Goal: Task Accomplishment & Management: Use online tool/utility

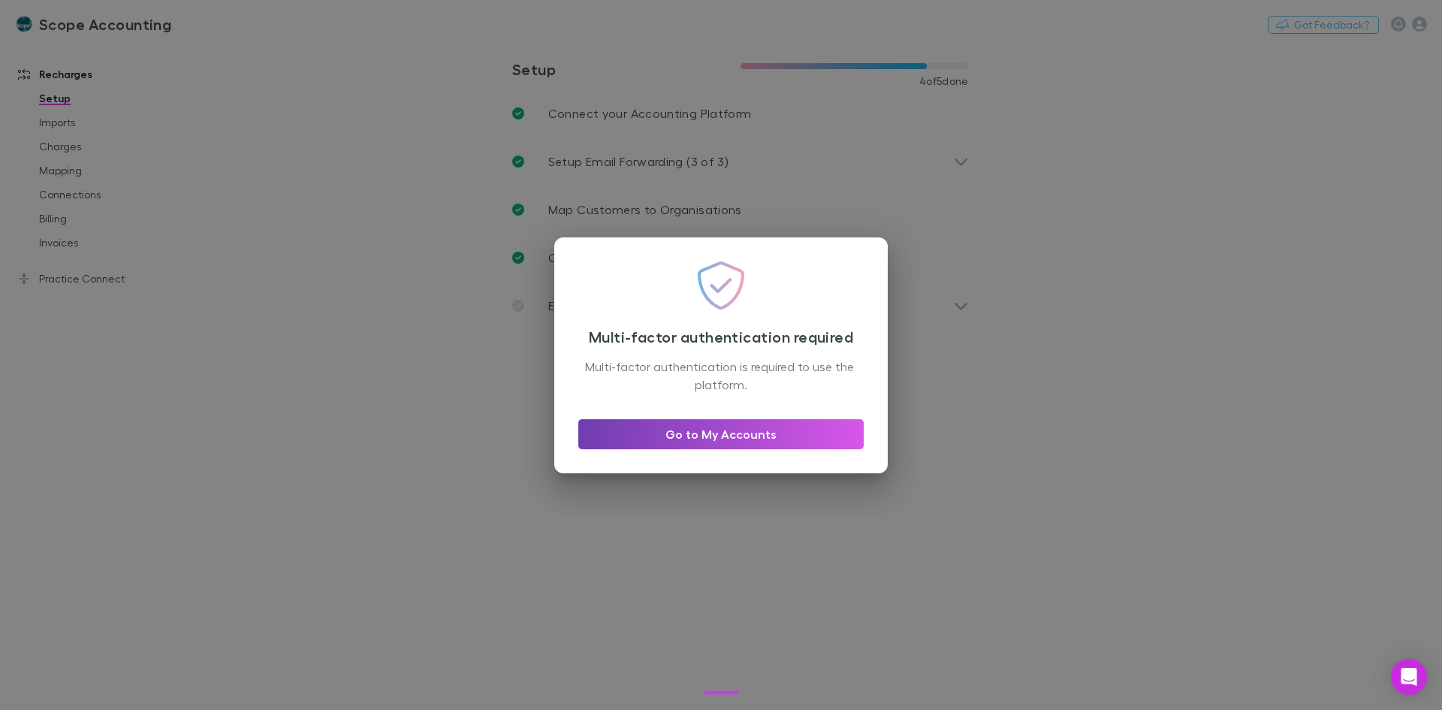
click at [761, 439] on link "Go to My Accounts" at bounding box center [720, 434] width 285 height 30
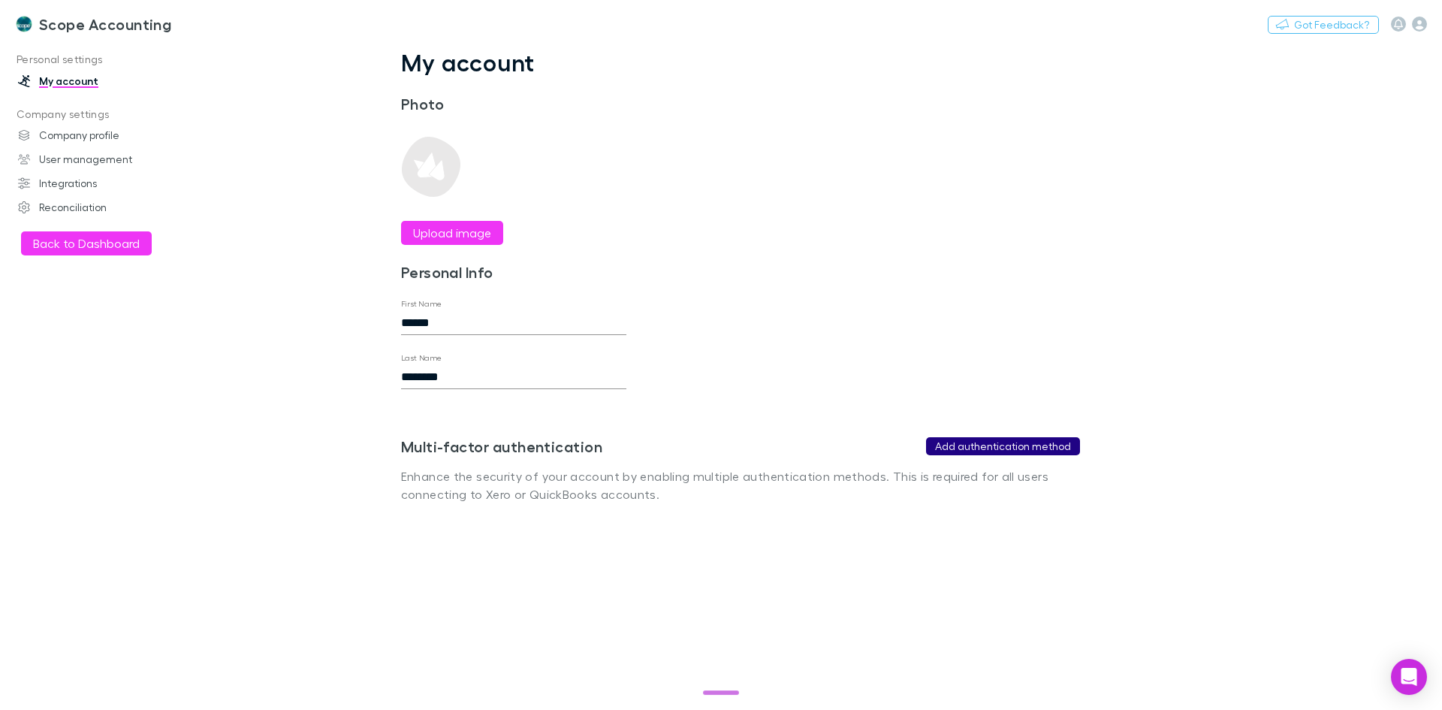
click at [989, 445] on button "Add authentication method" at bounding box center [1003, 446] width 154 height 18
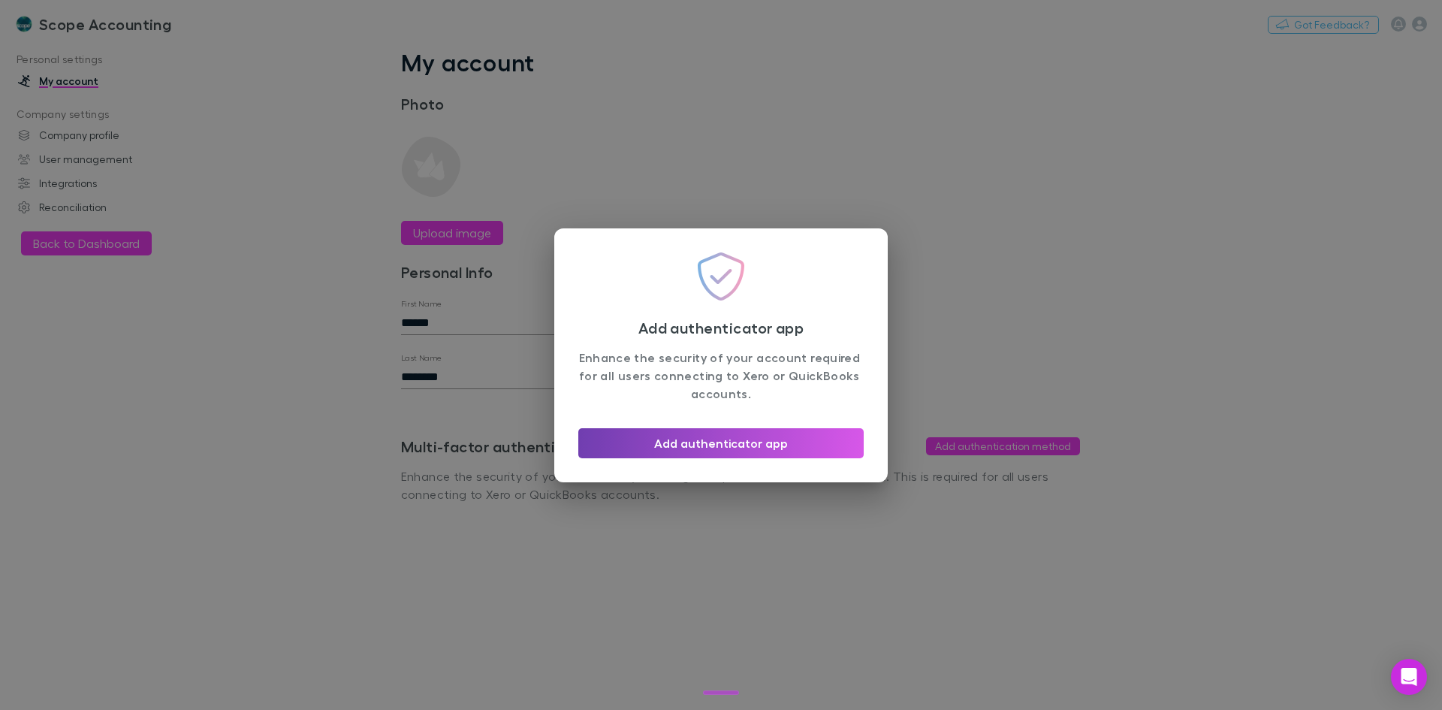
click at [681, 446] on button "Add authenticator app" at bounding box center [720, 443] width 285 height 30
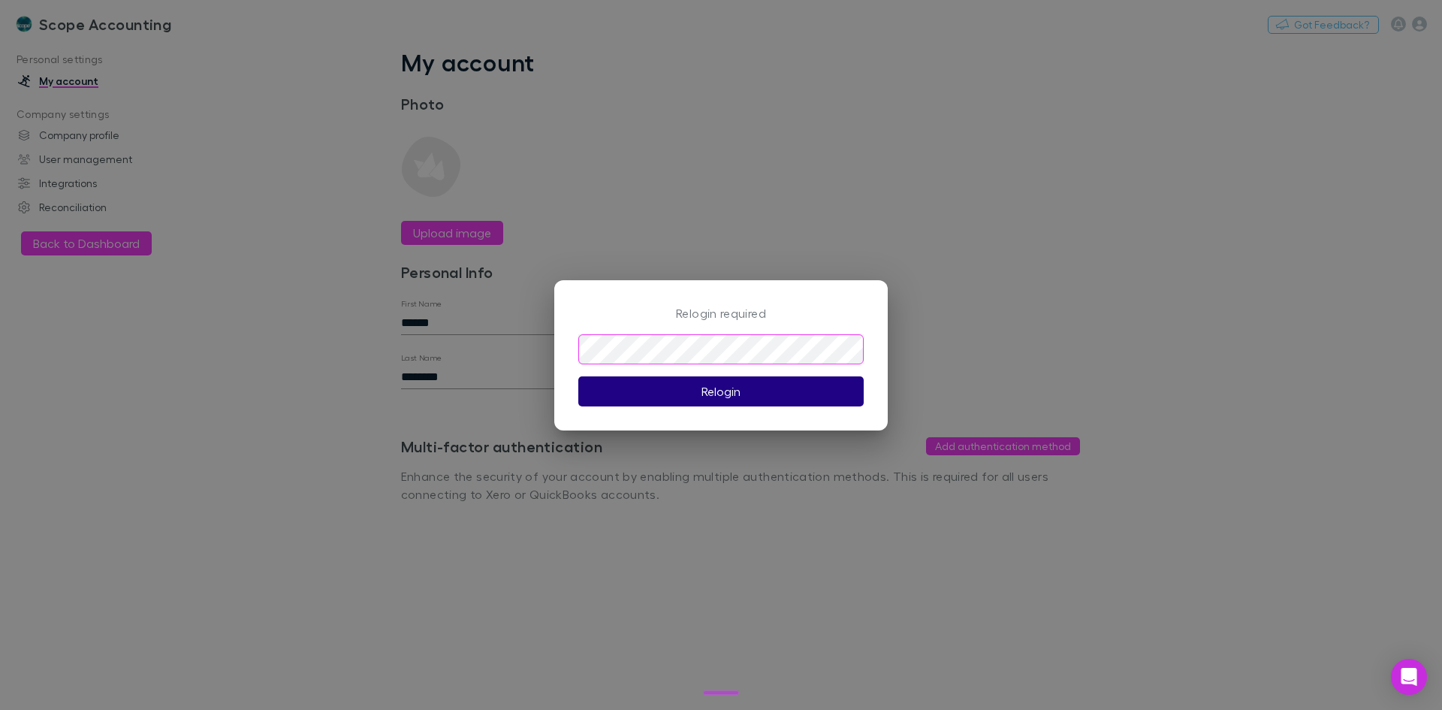
click at [693, 400] on button "Relogin" at bounding box center [720, 391] width 285 height 30
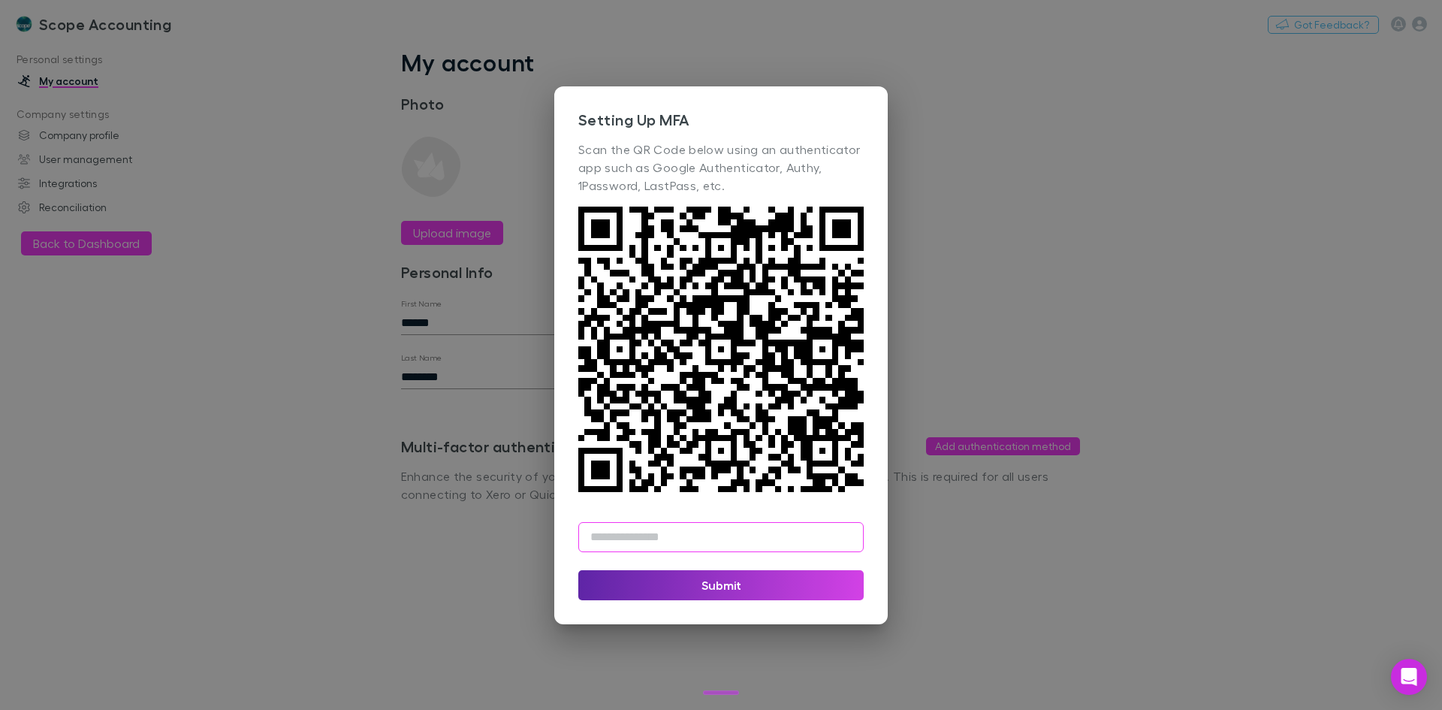
click at [677, 538] on input "text" at bounding box center [720, 537] width 285 height 30
type input "******"
click at [744, 590] on button "Submit" at bounding box center [720, 585] width 285 height 30
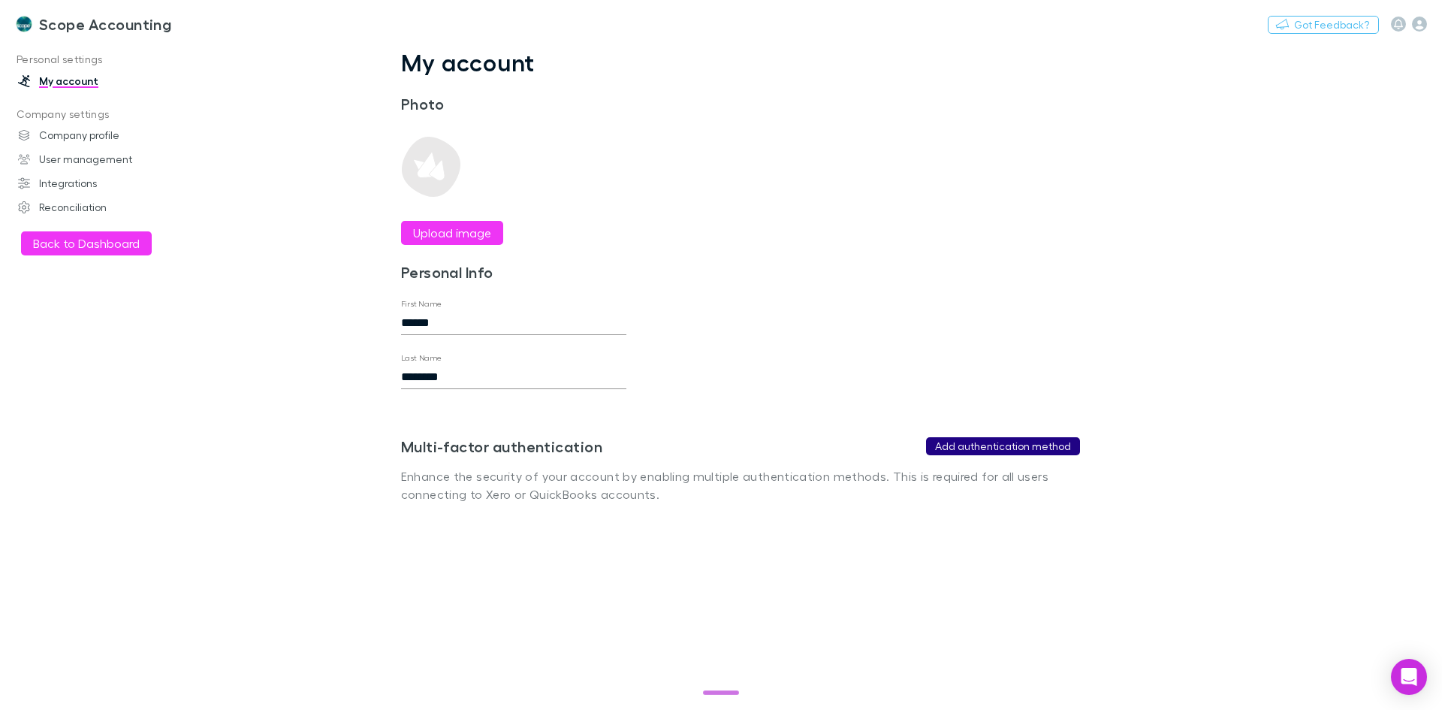
click at [1011, 451] on button "Add authentication method" at bounding box center [1003, 446] width 154 height 18
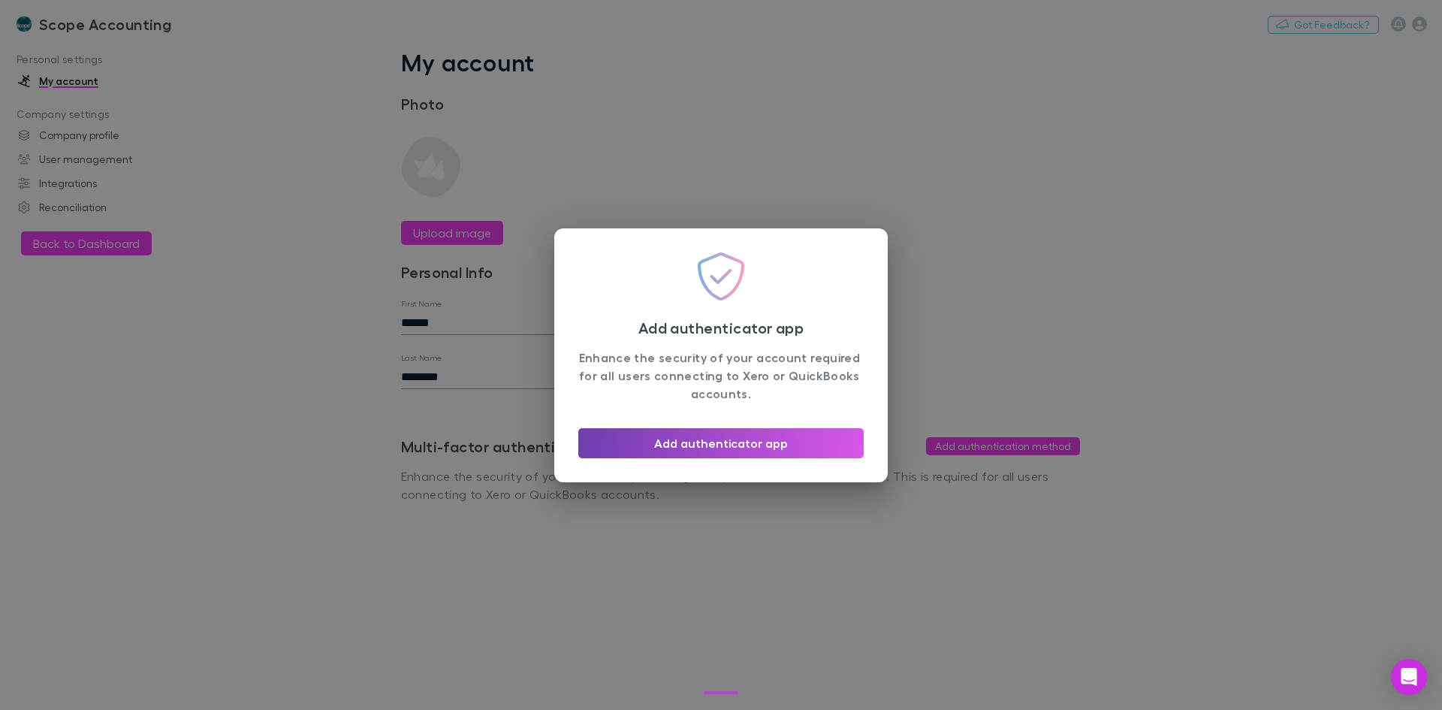
click at [726, 445] on button "Add authenticator app" at bounding box center [720, 443] width 285 height 30
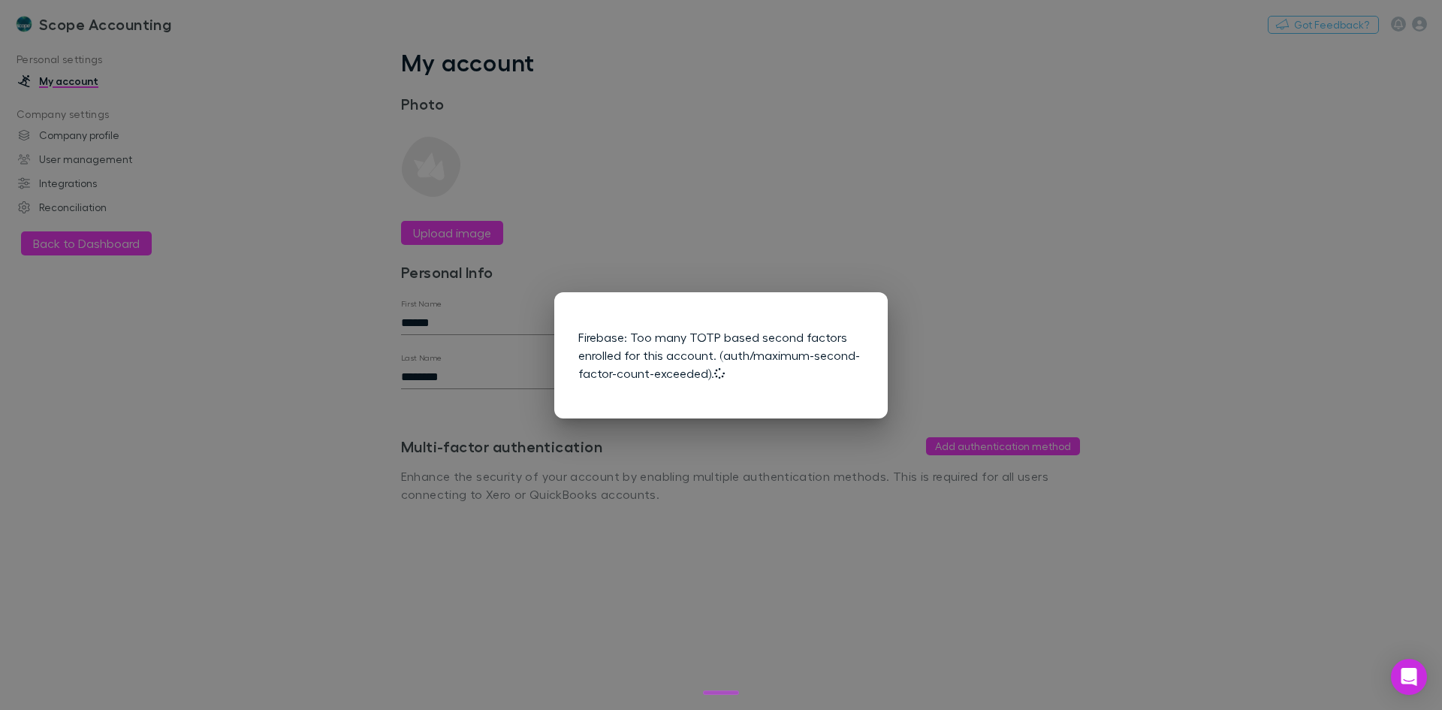
click at [611, 374] on div "Firebase: Too many TOTP based second factors enrolled for this account. (auth/m…" at bounding box center [720, 355] width 285 height 78
drag, startPoint x: 657, startPoint y: 159, endPoint x: 389, endPoint y: 0, distance: 311.9
click at [657, 158] on div "Firebase: Too many TOTP based second factors enrolled for this account. (auth/m…" at bounding box center [721, 355] width 1442 height 710
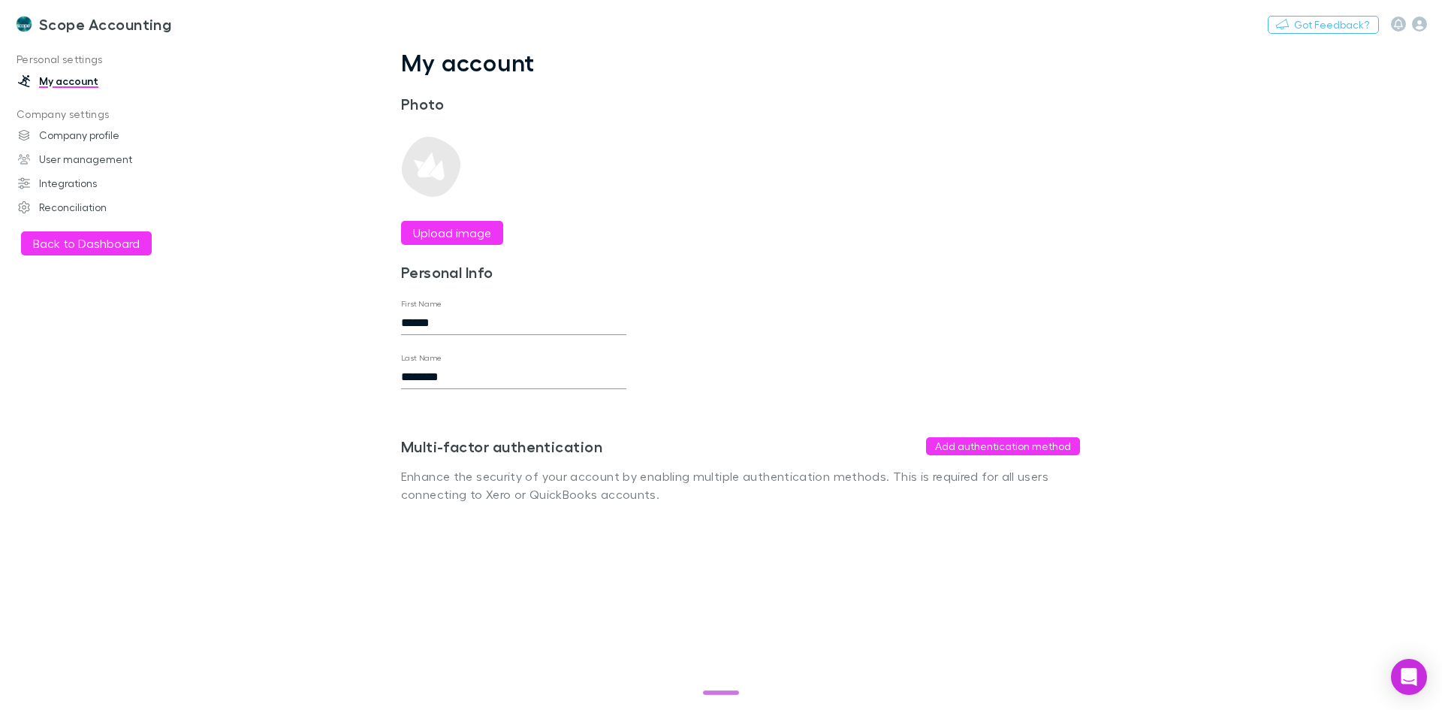
click at [67, 83] on link "My account" at bounding box center [103, 81] width 200 height 24
click at [57, 240] on button "Back to Dashboard" at bounding box center [86, 243] width 131 height 24
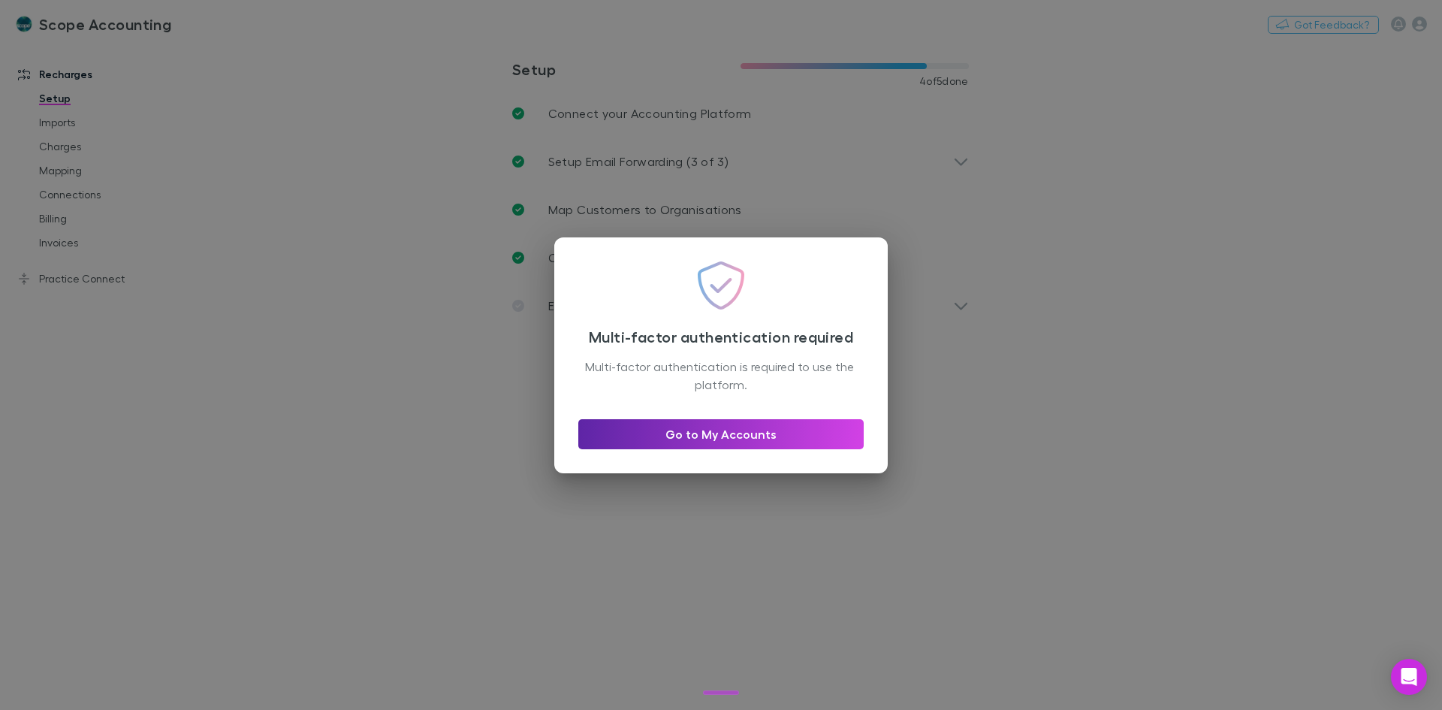
click at [165, 318] on div "Multi-factor authentication required Multi-factor authentication is required to…" at bounding box center [721, 355] width 1442 height 710
click at [732, 434] on link "Go to My Accounts" at bounding box center [720, 434] width 285 height 30
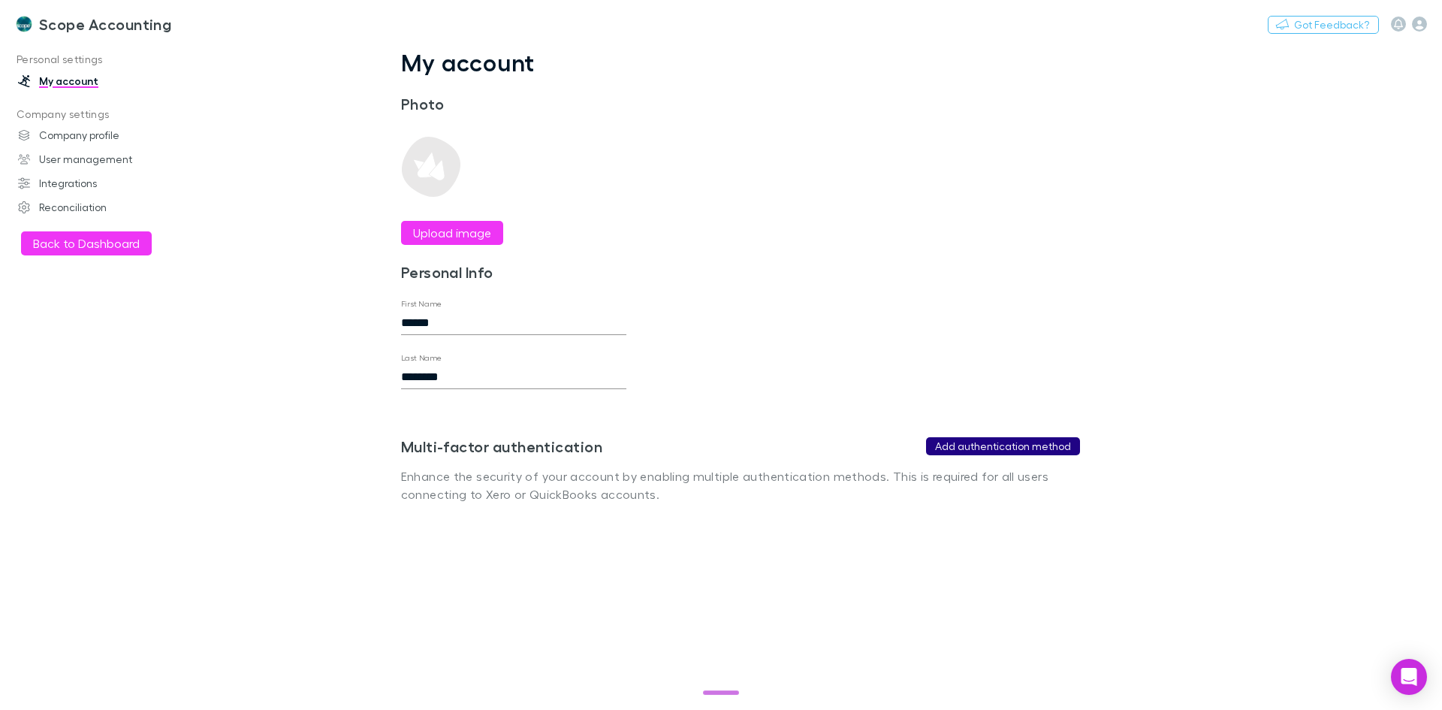
click at [983, 445] on button "Add authentication method" at bounding box center [1003, 446] width 154 height 18
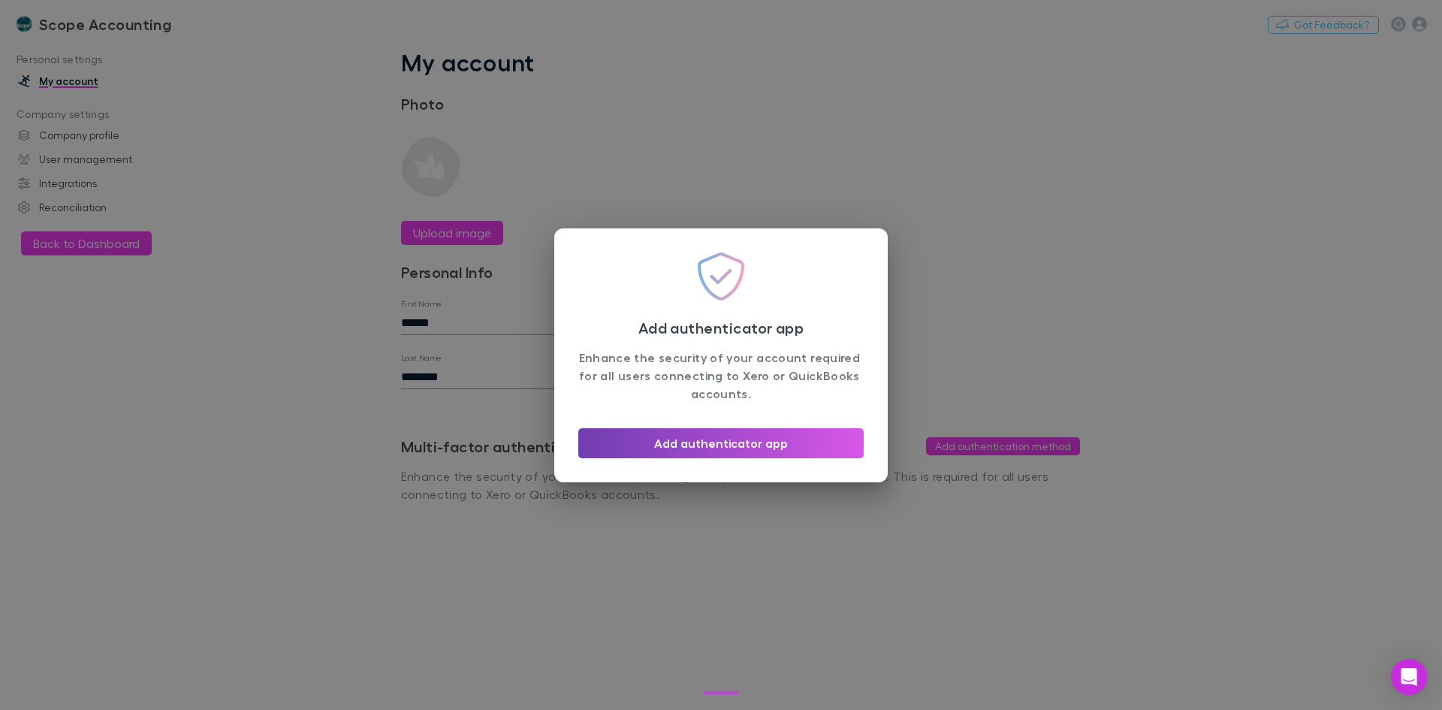
click at [681, 442] on button "Add authenticator app" at bounding box center [720, 443] width 285 height 30
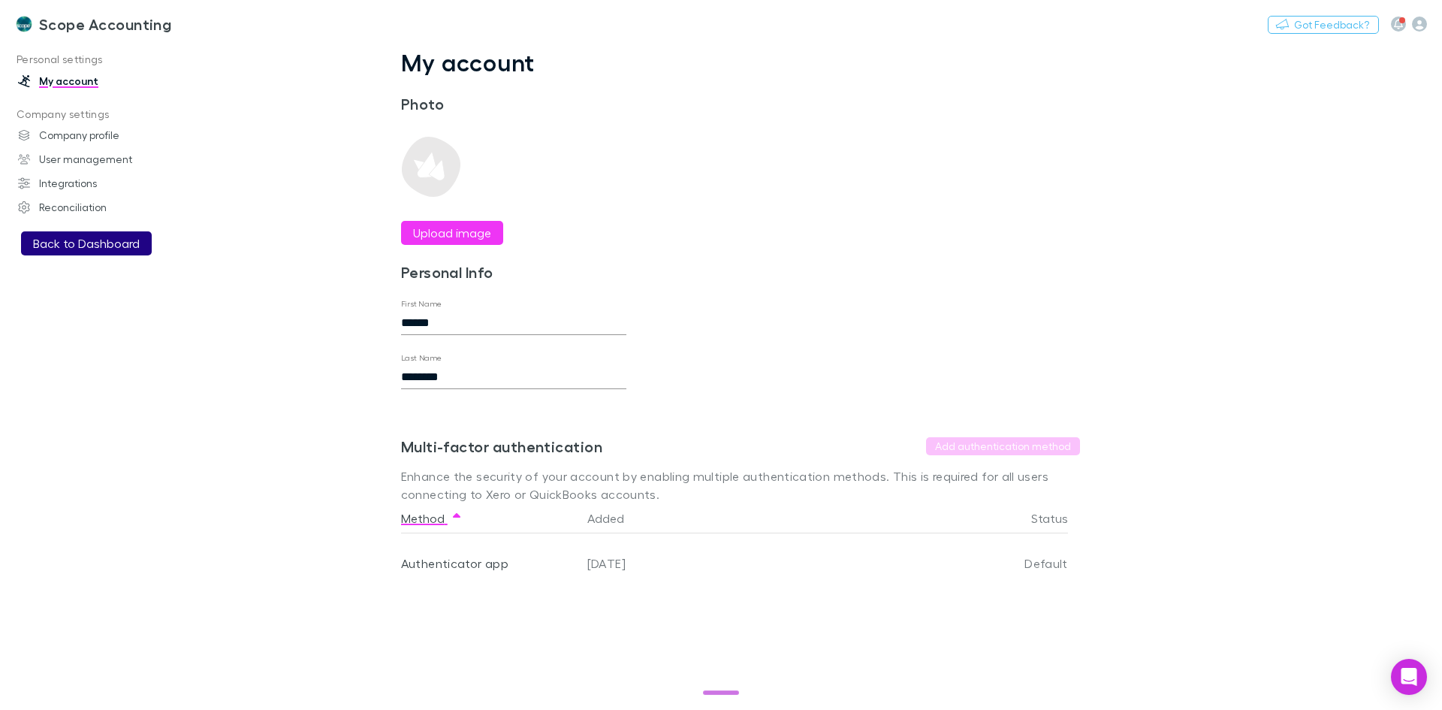
click at [83, 243] on button "Back to Dashboard" at bounding box center [86, 243] width 131 height 24
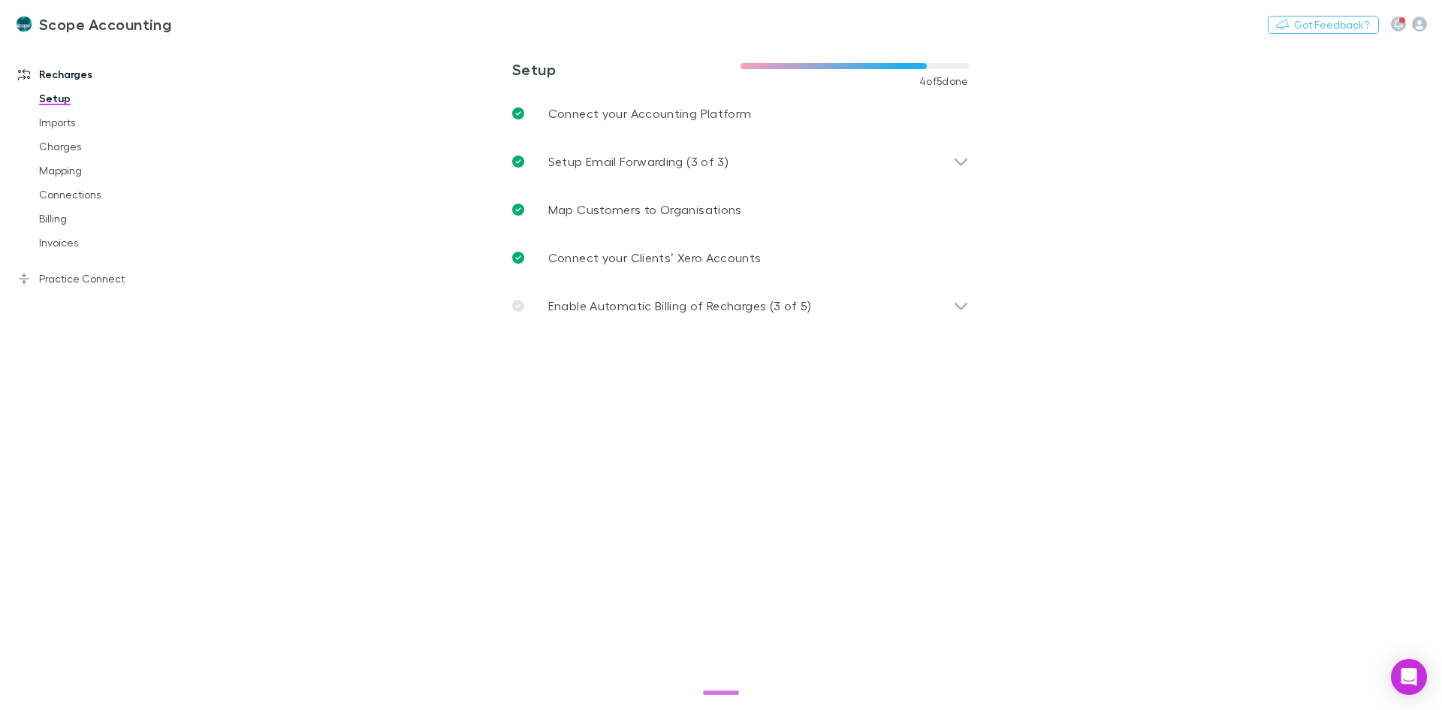
click at [53, 98] on link "Setup" at bounding box center [113, 98] width 179 height 24
click at [56, 123] on link "Imports" at bounding box center [113, 122] width 179 height 24
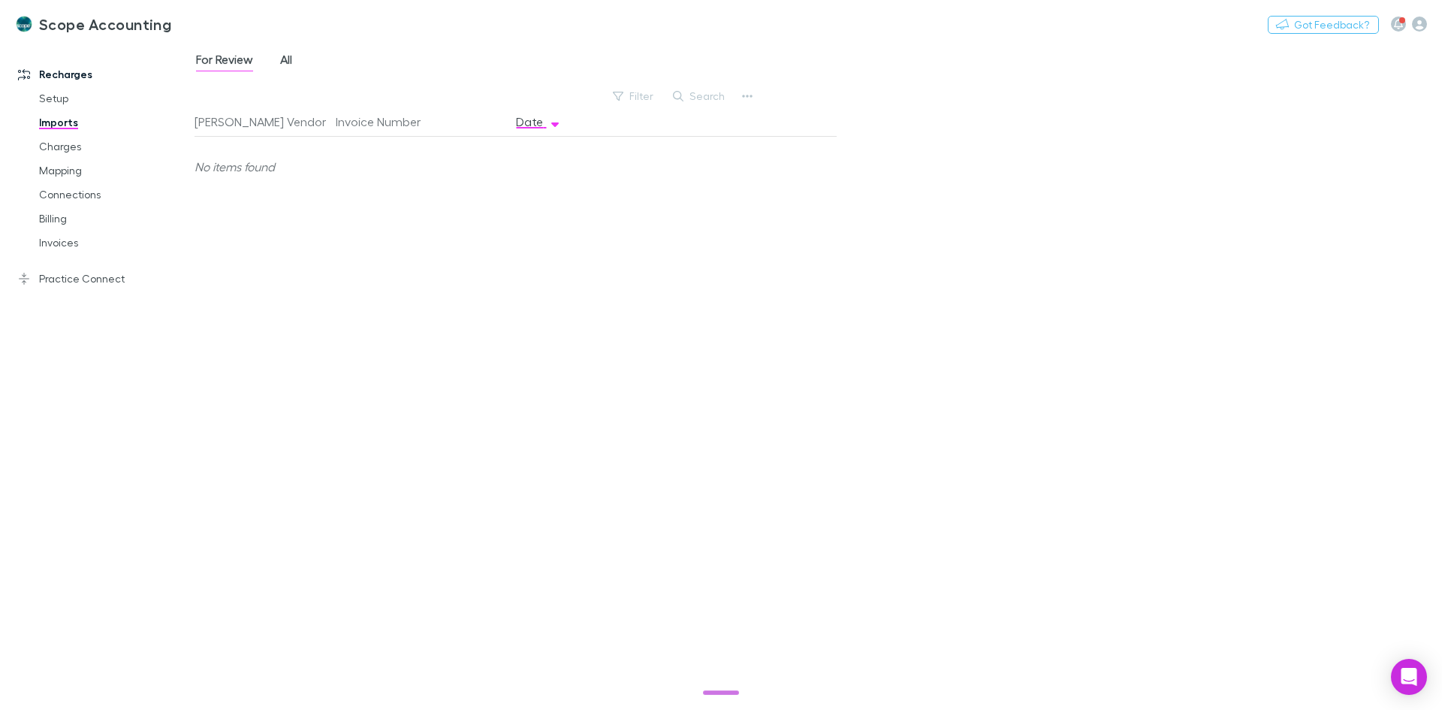
click at [281, 62] on span "All" at bounding box center [286, 62] width 12 height 20
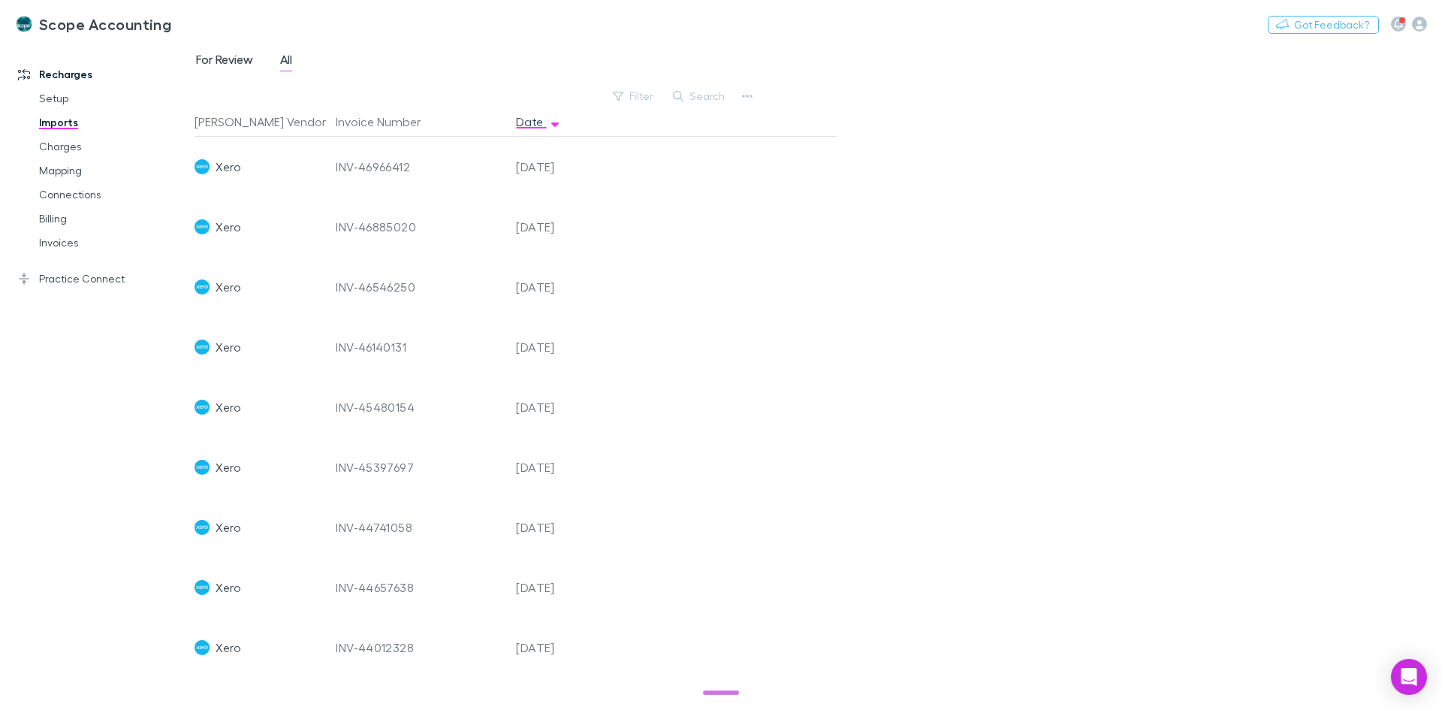
click at [219, 62] on span "For Review" at bounding box center [224, 62] width 57 height 20
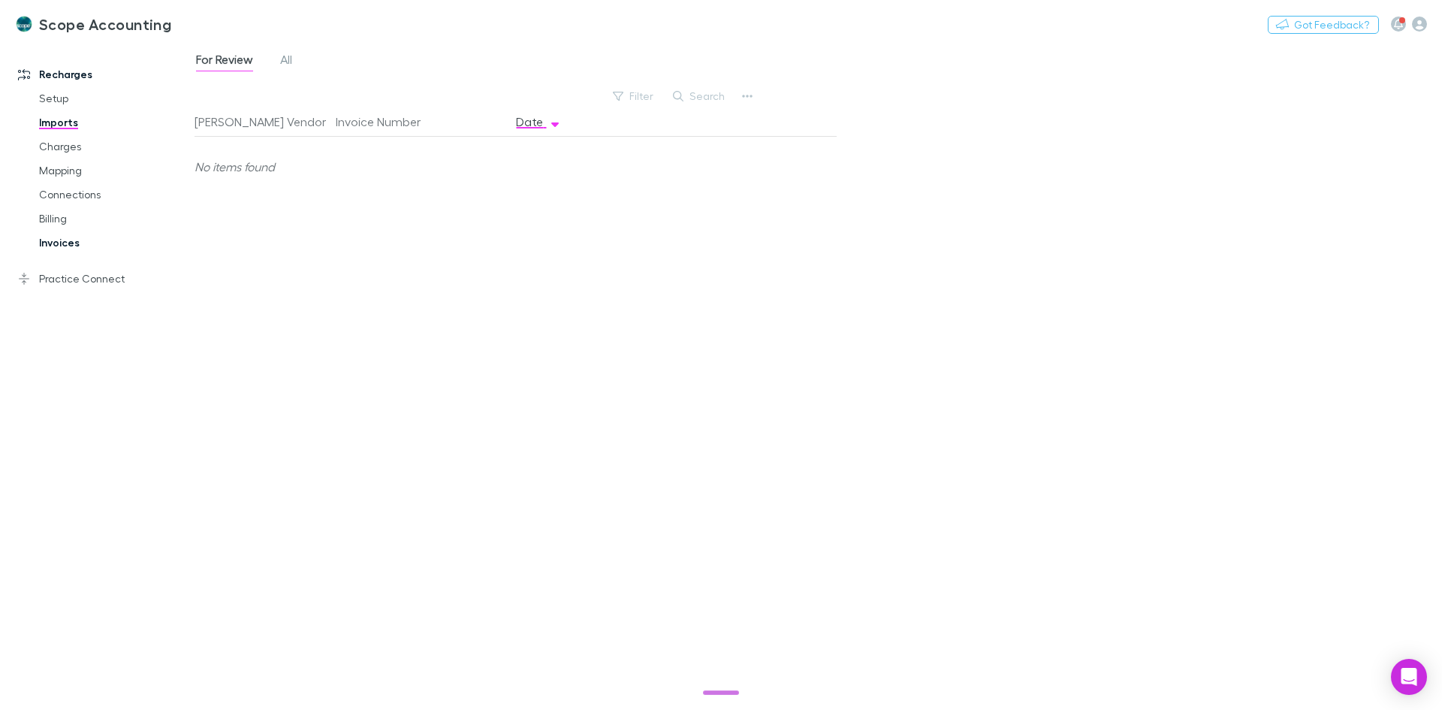
click at [48, 249] on link "Invoices" at bounding box center [113, 243] width 179 height 24
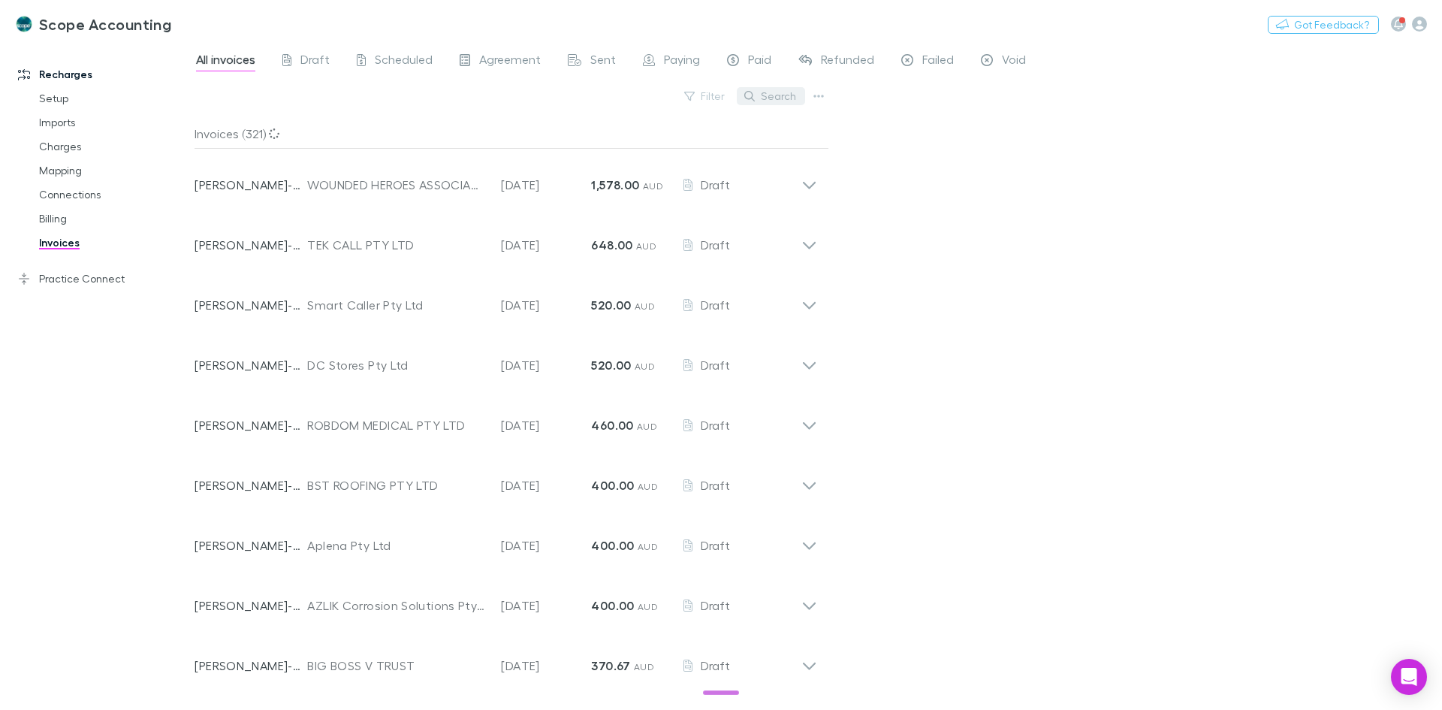
click at [778, 98] on button "Search" at bounding box center [771, 96] width 68 height 18
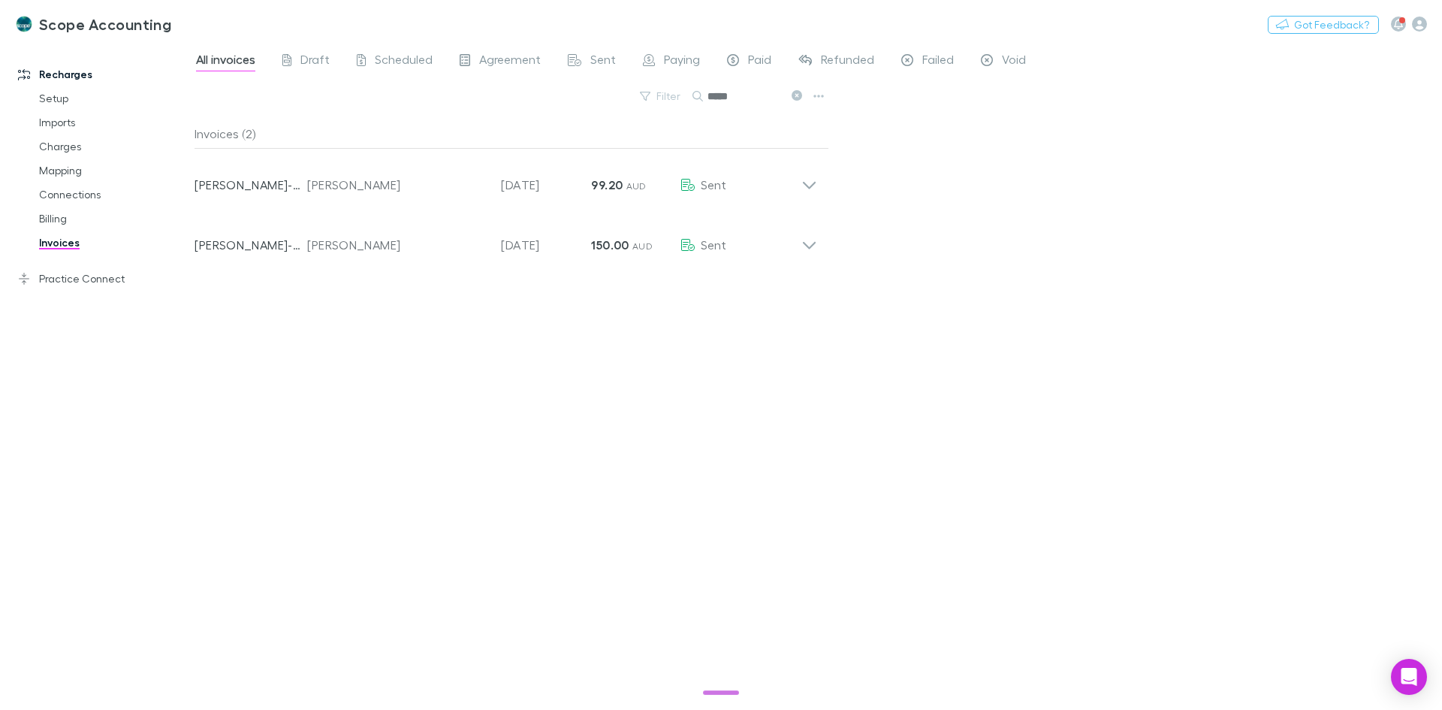
type input "*****"
